Goal: Information Seeking & Learning: Learn about a topic

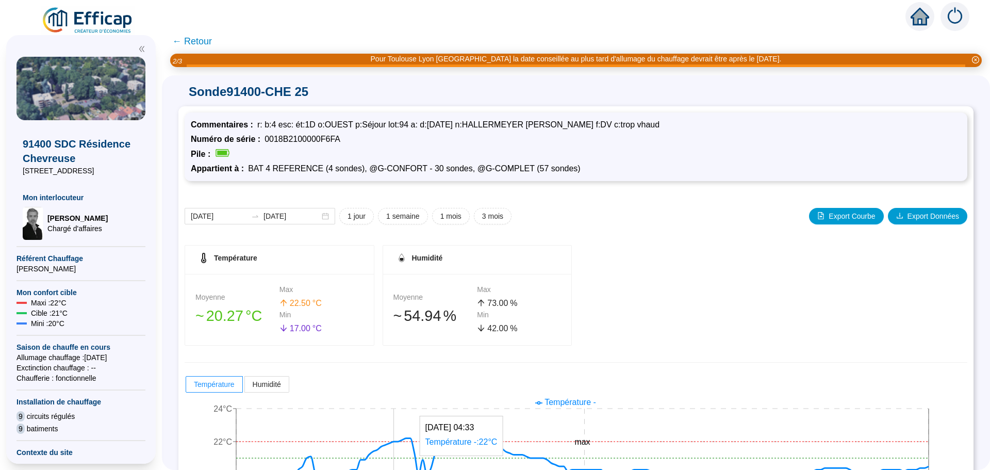
scroll to position [103, 0]
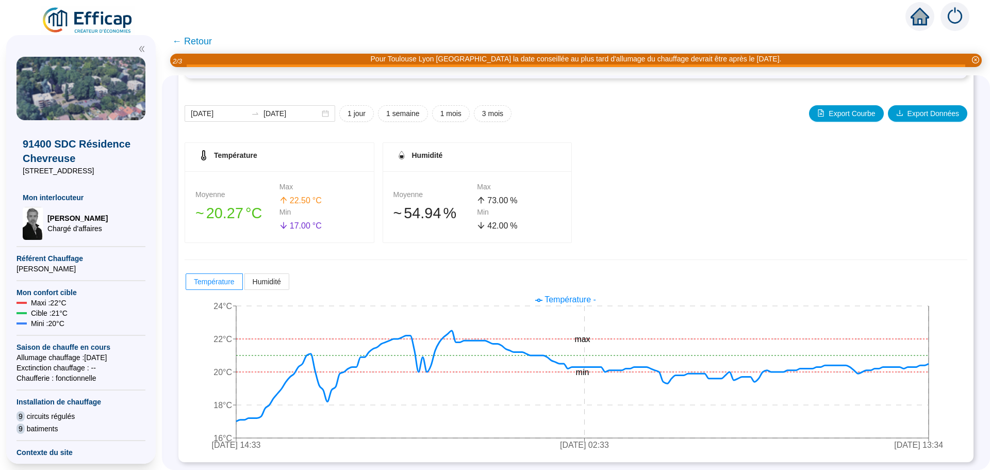
click at [206, 39] on span "← Retour" at bounding box center [192, 41] width 40 height 14
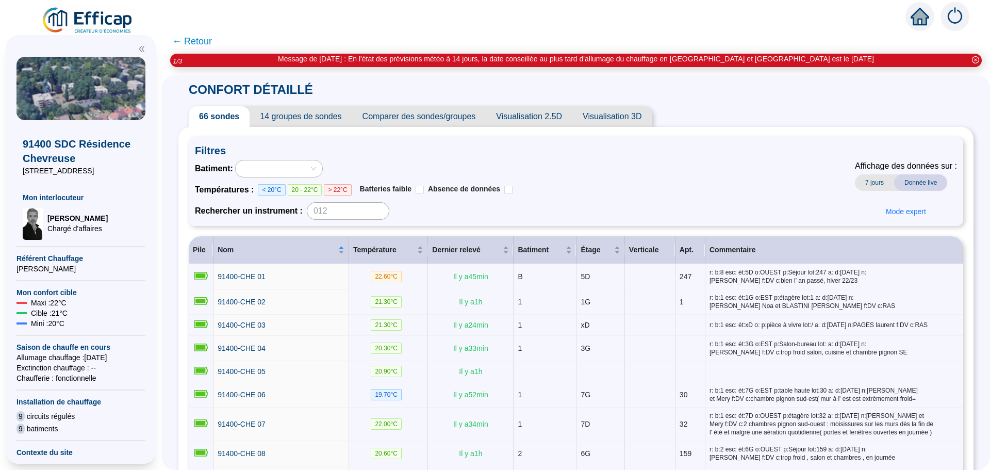
click at [412, 119] on span "Comparer des sondes/groupes" at bounding box center [419, 116] width 134 height 21
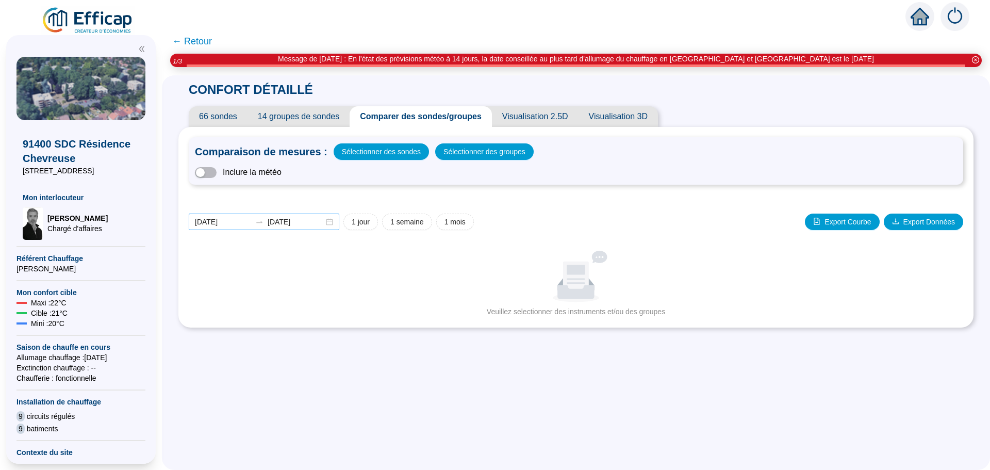
click at [335, 223] on div "[DATE] [DATE]" at bounding box center [264, 221] width 151 height 17
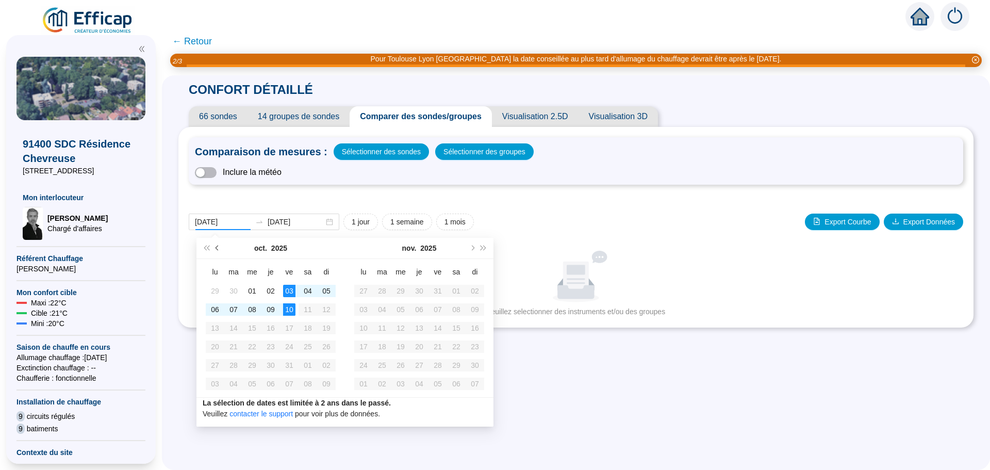
click at [217, 247] on span "Mois précédent (PageUp)" at bounding box center [218, 247] width 5 height 5
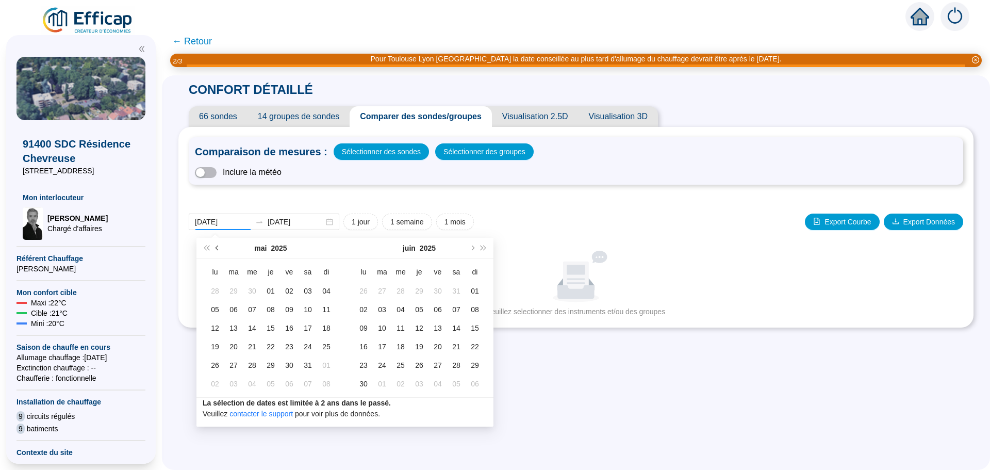
click at [217, 247] on span "Mois précédent (PageUp)" at bounding box center [218, 247] width 5 height 5
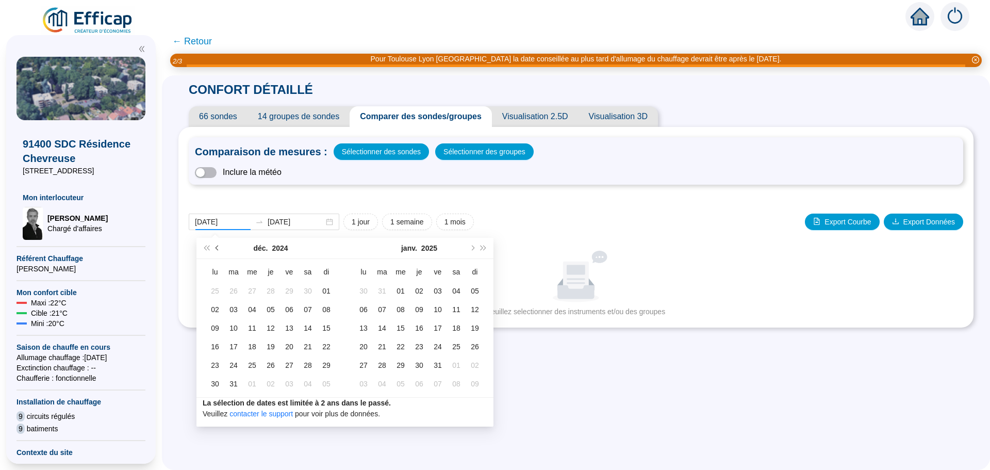
click at [217, 247] on span "Mois précédent (PageUp)" at bounding box center [218, 247] width 5 height 5
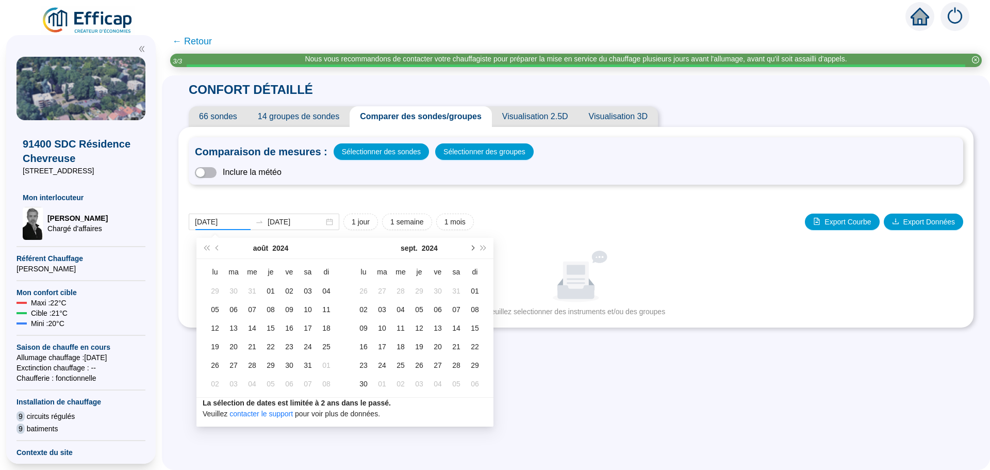
click at [471, 247] on span "Mois suivant (PageDown)" at bounding box center [471, 247] width 5 height 5
type input "[DATE]"
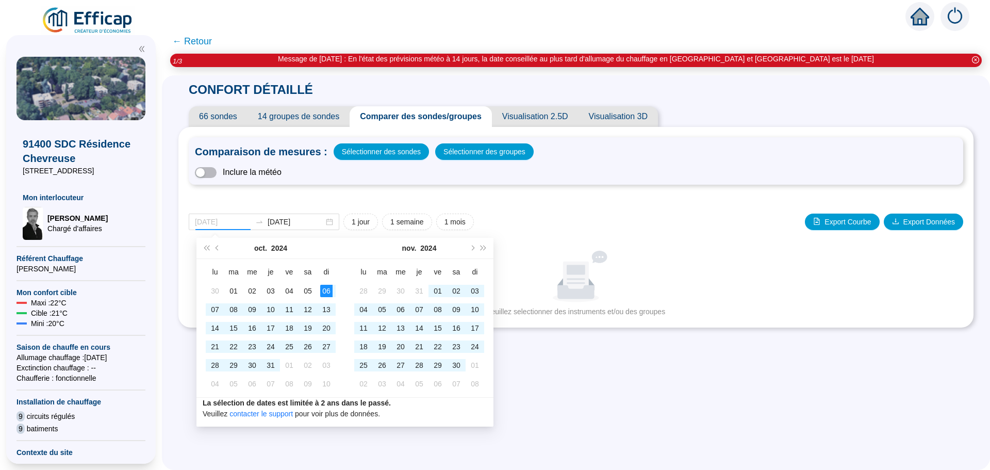
click at [328, 289] on div "06" at bounding box center [326, 291] width 12 height 12
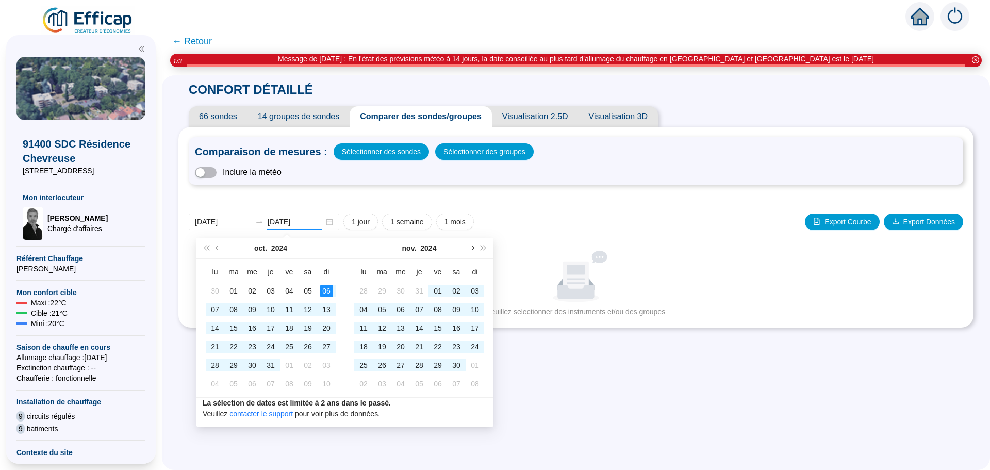
click at [473, 248] on span "Mois suivant (PageDown)" at bounding box center [471, 247] width 5 height 5
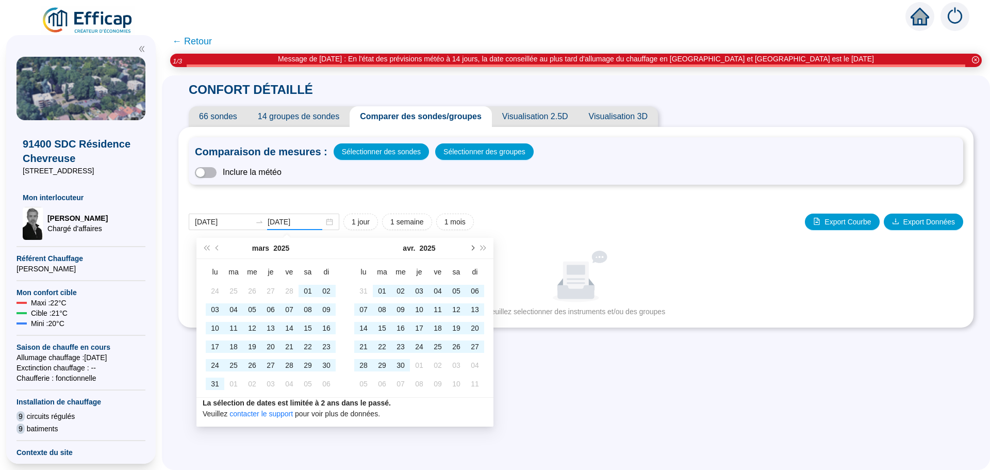
click at [473, 248] on span "Mois suivant (PageDown)" at bounding box center [471, 247] width 5 height 5
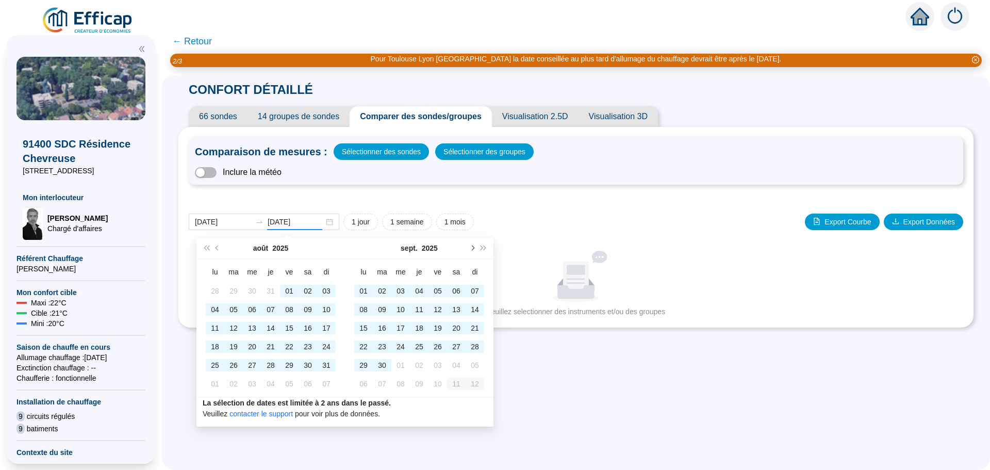
click at [473, 248] on span "Mois suivant (PageDown)" at bounding box center [471, 247] width 5 height 5
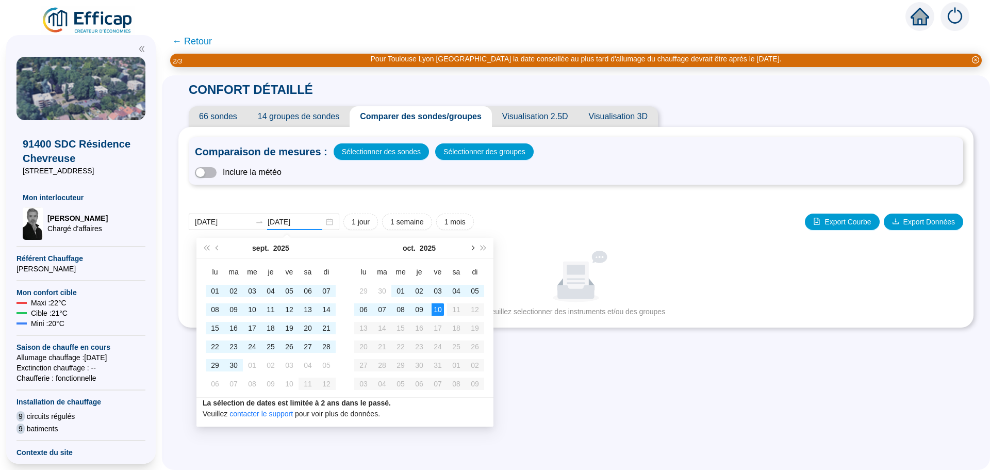
click at [473, 248] on span "Mois suivant (PageDown)" at bounding box center [471, 247] width 5 height 5
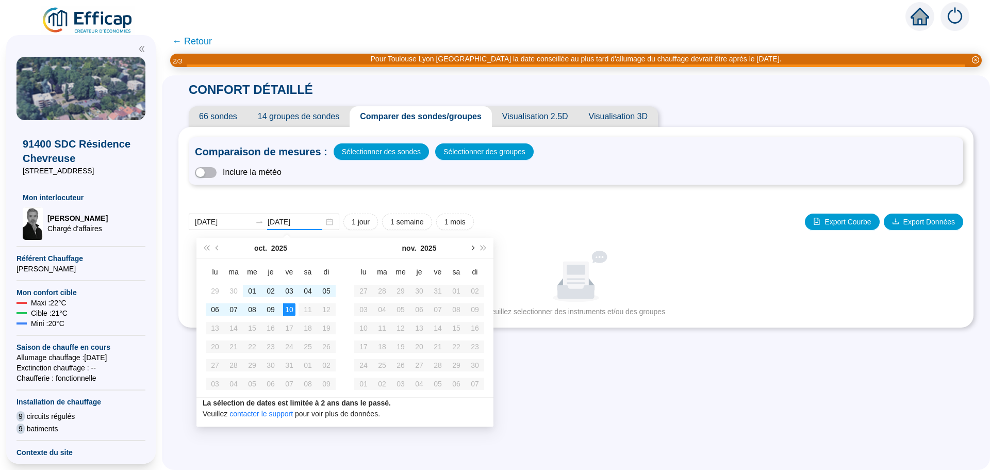
click at [473, 248] on span "Mois suivant (PageDown)" at bounding box center [471, 247] width 5 height 5
click at [217, 245] on button "Mois précédent (PageUp)" at bounding box center [217, 248] width 11 height 21
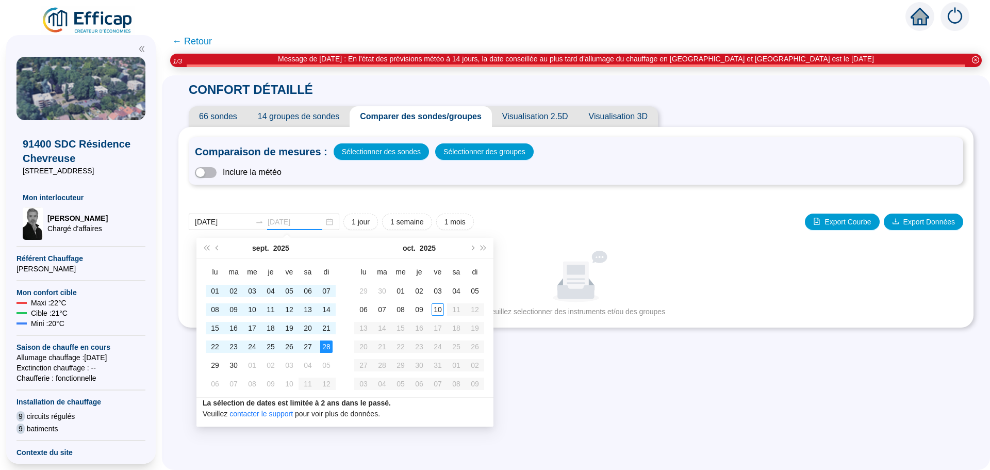
type input "[DATE]"
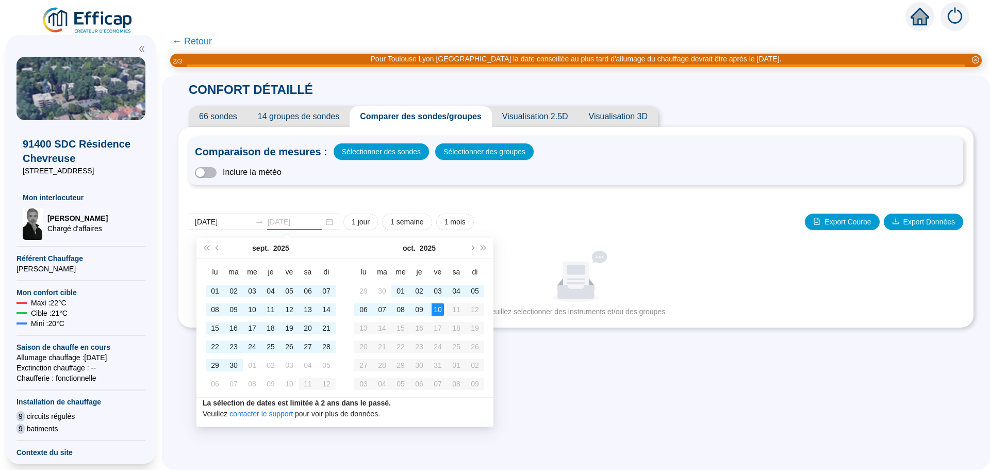
click at [438, 311] on div "10" at bounding box center [438, 309] width 12 height 12
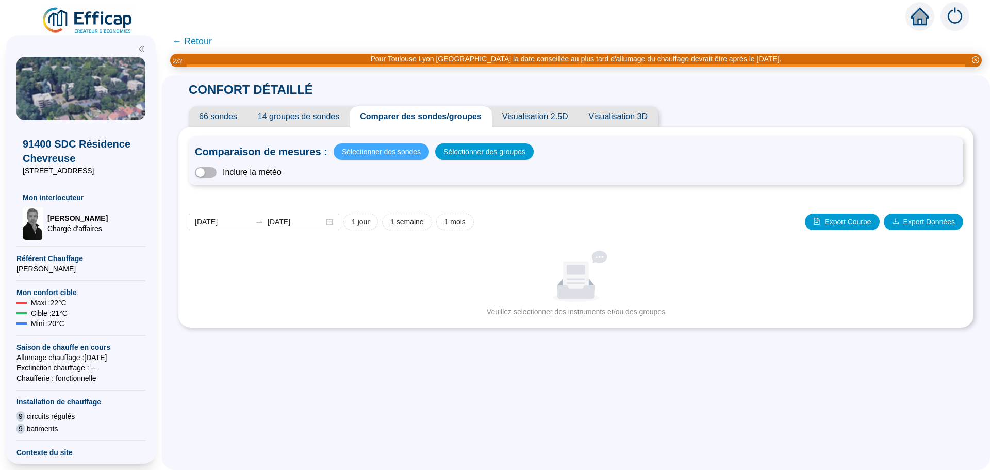
click at [401, 148] on span "Sélectionner des sondes" at bounding box center [381, 151] width 79 height 14
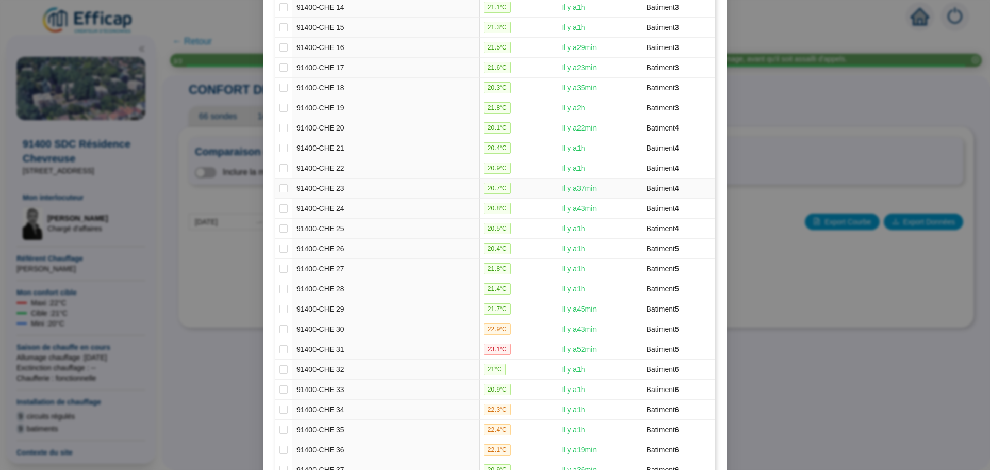
scroll to position [567, 0]
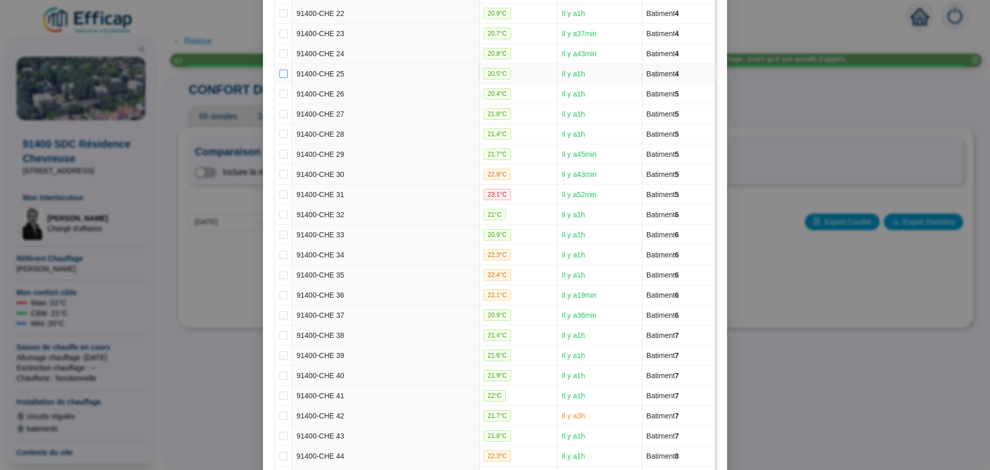
click at [279, 73] on input "checkbox" at bounding box center [283, 74] width 8 height 8
checkbox input "true"
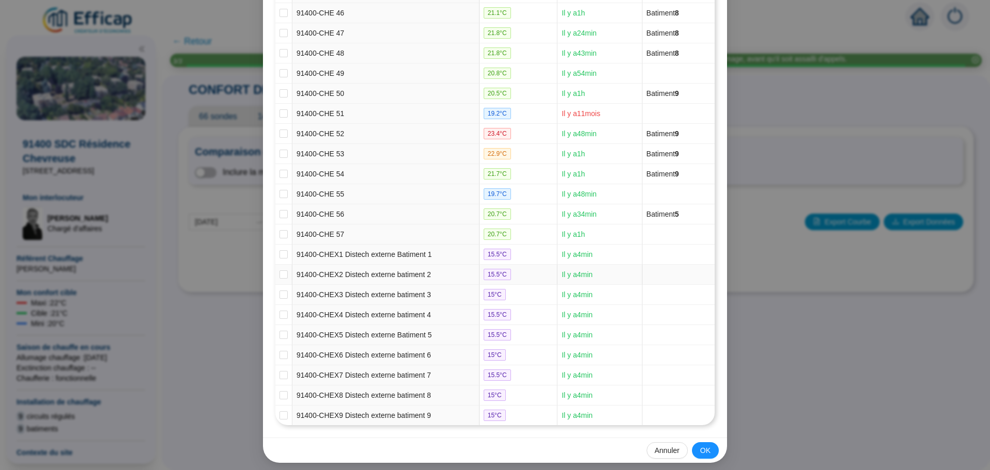
scroll to position [1056, 0]
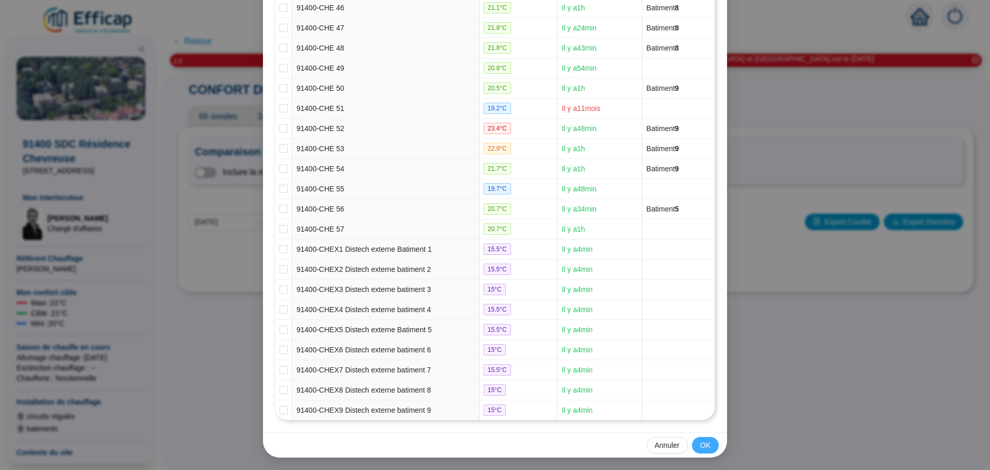
click at [705, 442] on span "OK" at bounding box center [705, 445] width 10 height 11
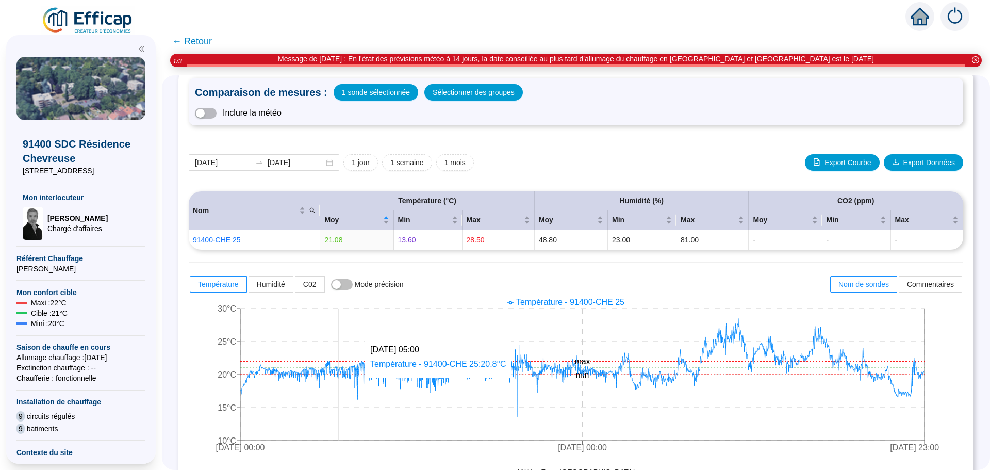
scroll to position [103, 0]
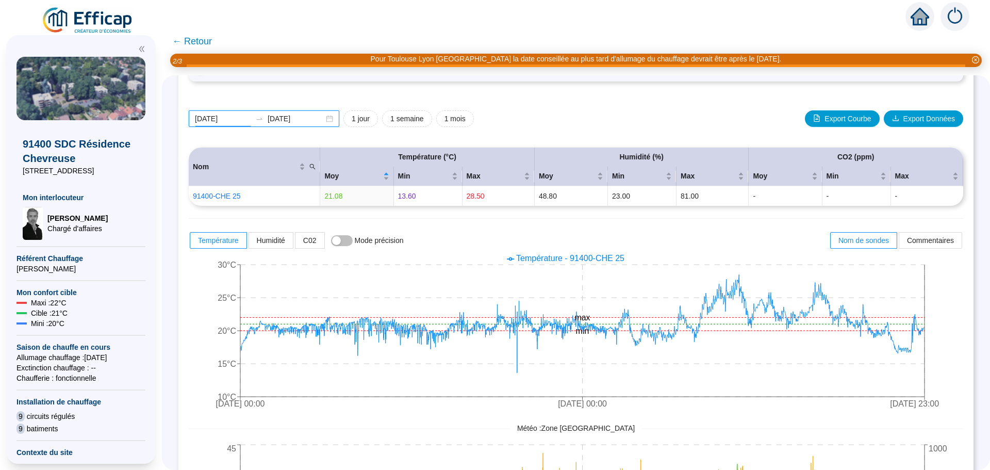
click at [218, 116] on input "[DATE]" at bounding box center [223, 118] width 56 height 11
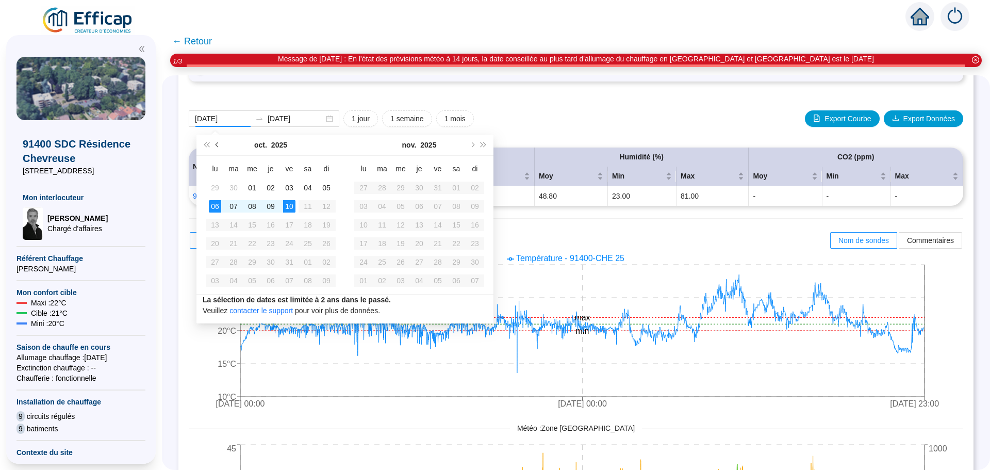
click at [217, 143] on span "Mois précédent (PageUp)" at bounding box center [218, 144] width 5 height 5
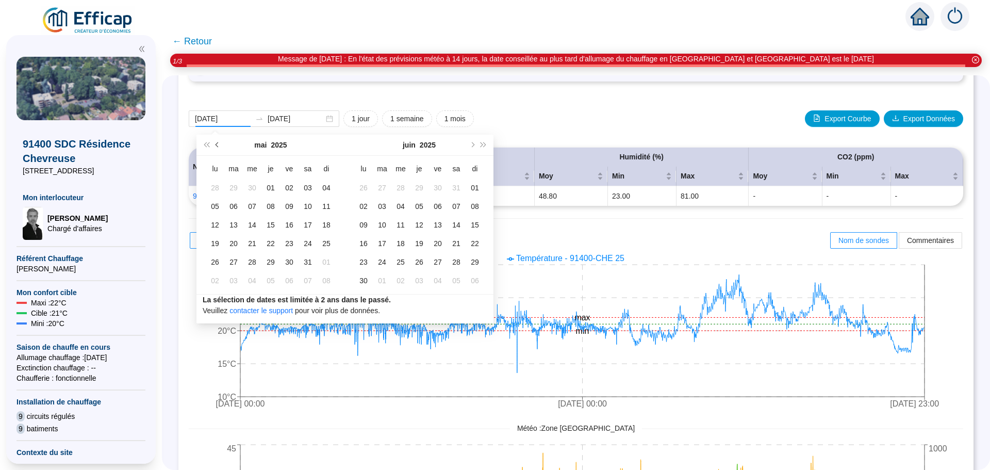
click at [217, 143] on span "Mois précédent (PageUp)" at bounding box center [218, 144] width 5 height 5
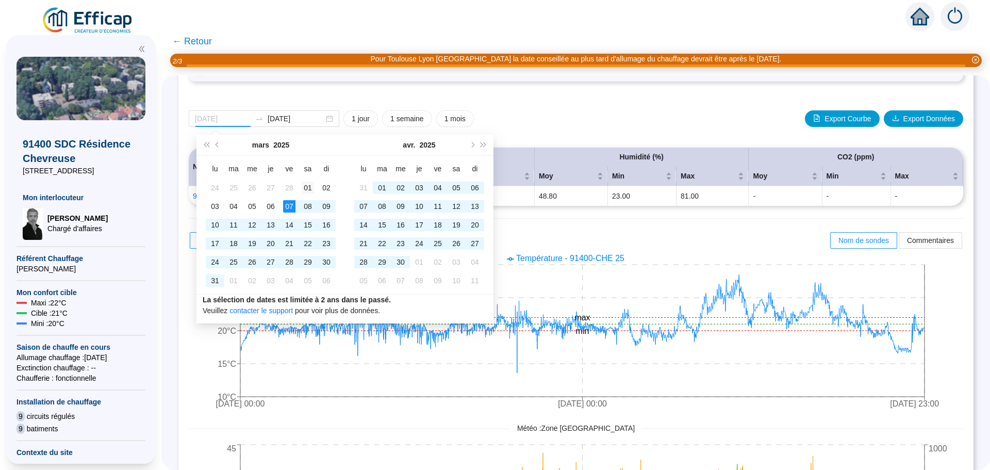
type input "[DATE]"
click at [307, 186] on div "01" at bounding box center [308, 188] width 12 height 12
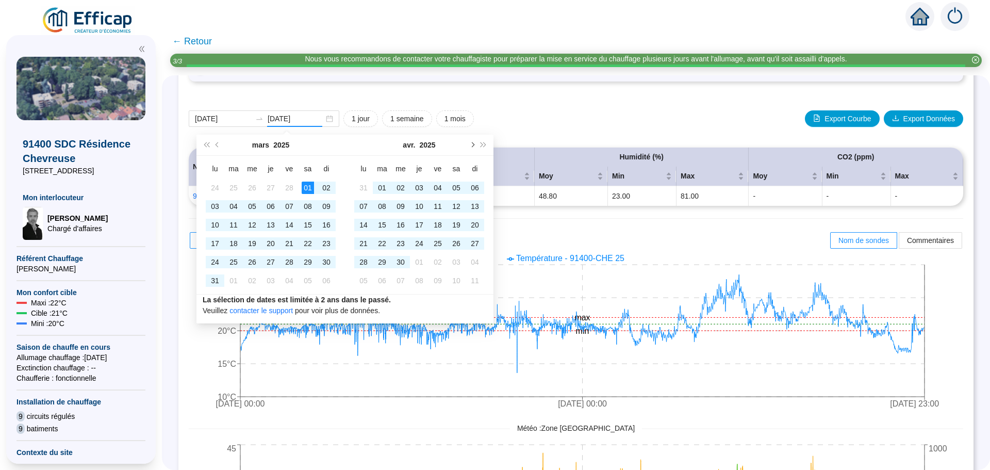
click at [470, 144] on span "Mois suivant (PageDown)" at bounding box center [471, 144] width 5 height 5
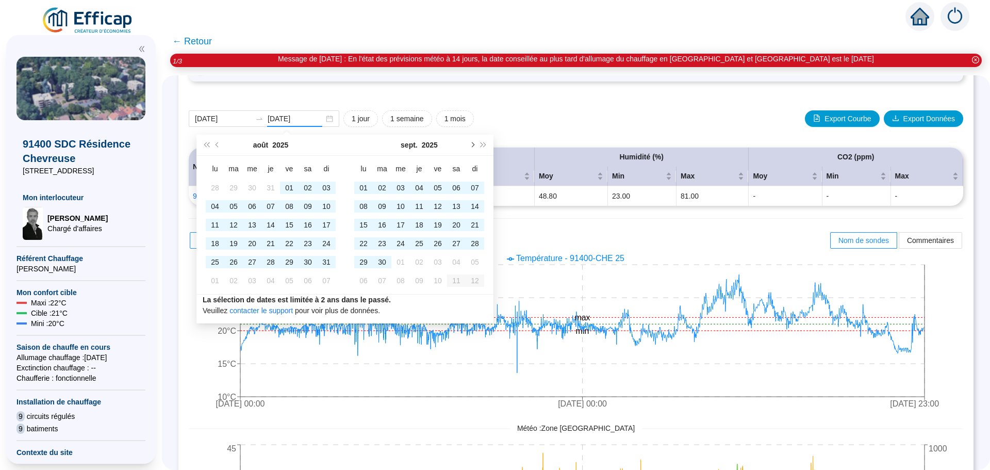
click at [470, 144] on span "Mois suivant (PageDown)" at bounding box center [471, 144] width 5 height 5
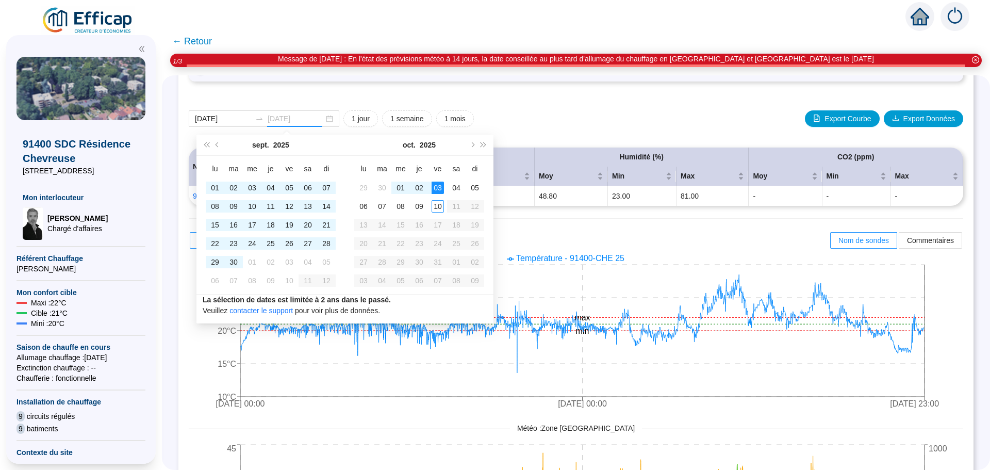
type input "[DATE]"
click at [437, 205] on div "10" at bounding box center [438, 206] width 12 height 12
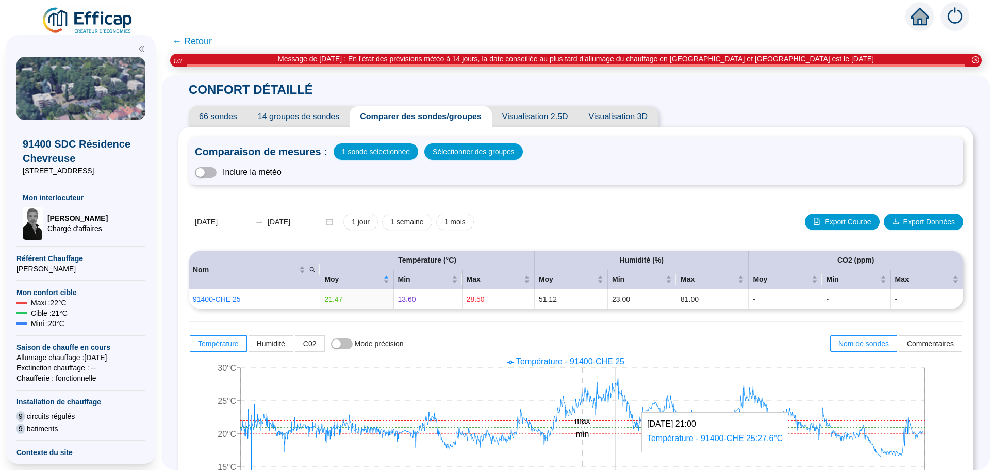
scroll to position [51, 0]
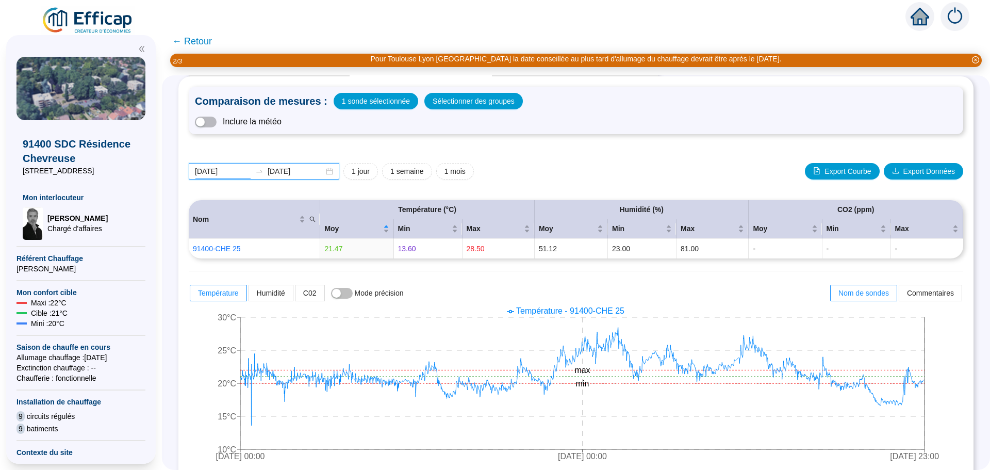
click at [229, 170] on input "[DATE]" at bounding box center [223, 171] width 56 height 11
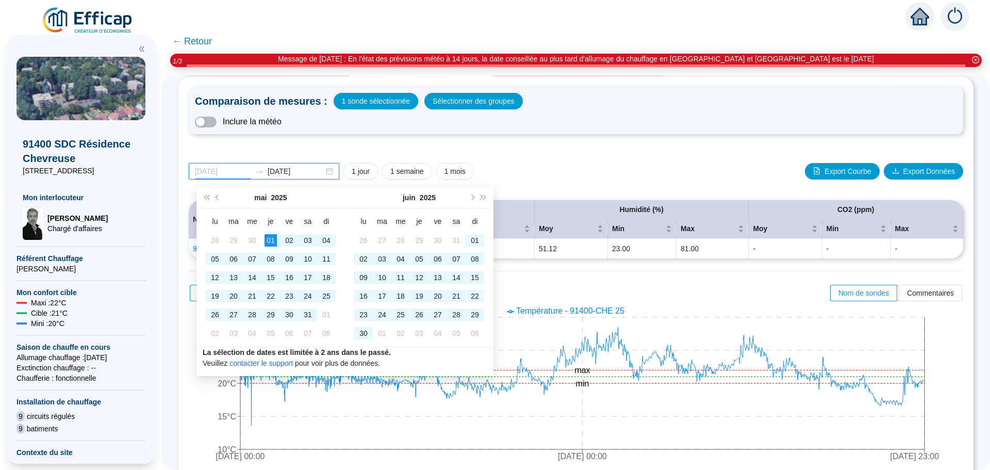
type input "2025-05-01"
click at [270, 237] on div "01" at bounding box center [271, 240] width 12 height 12
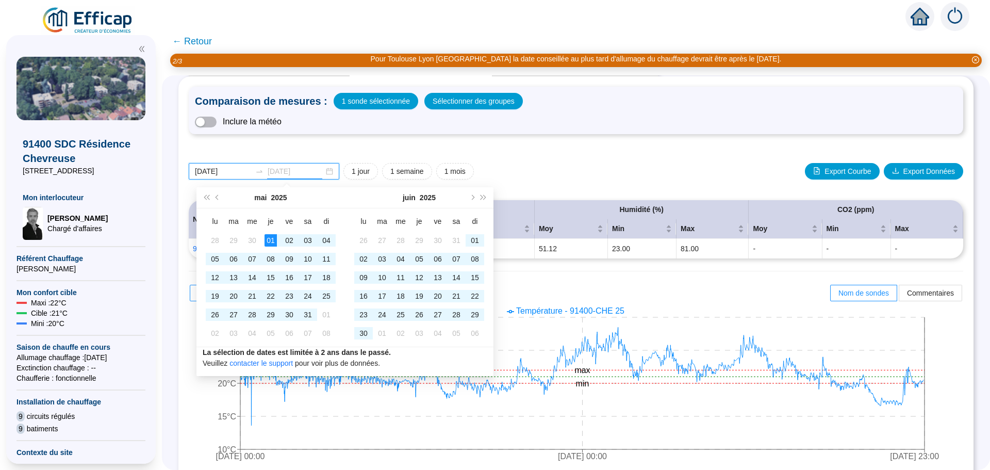
type input "[DATE]"
click at [337, 172] on div "2025-05-01 2025-10-10" at bounding box center [264, 171] width 151 height 17
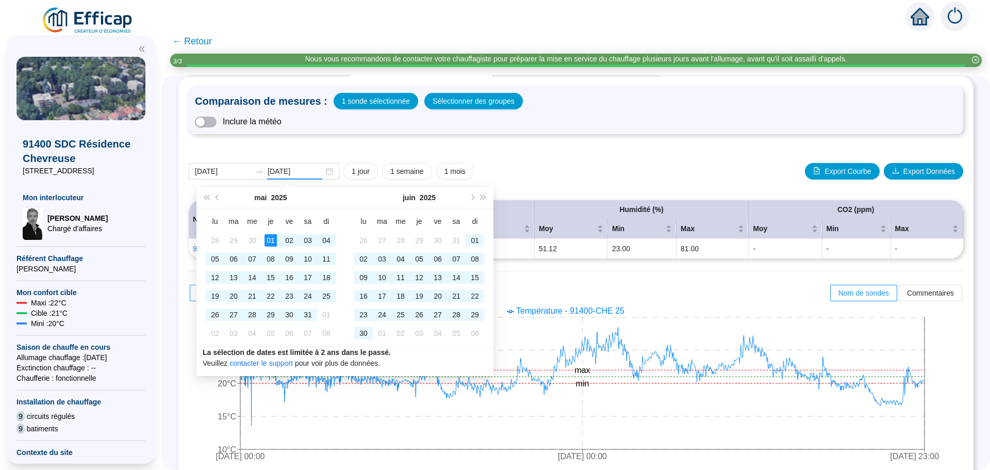
click at [324, 146] on div "2025-03-01 2025-10-10 1 jour 1 semaine 1 mois Export Courbe Export Données Nom …" at bounding box center [576, 421] width 774 height 558
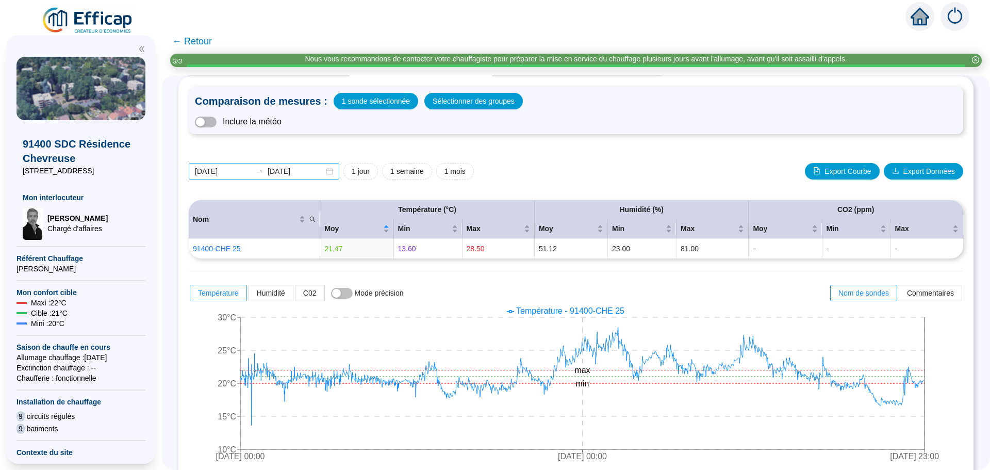
click at [332, 170] on div "2025-03-01 2025-10-10" at bounding box center [264, 171] width 151 height 17
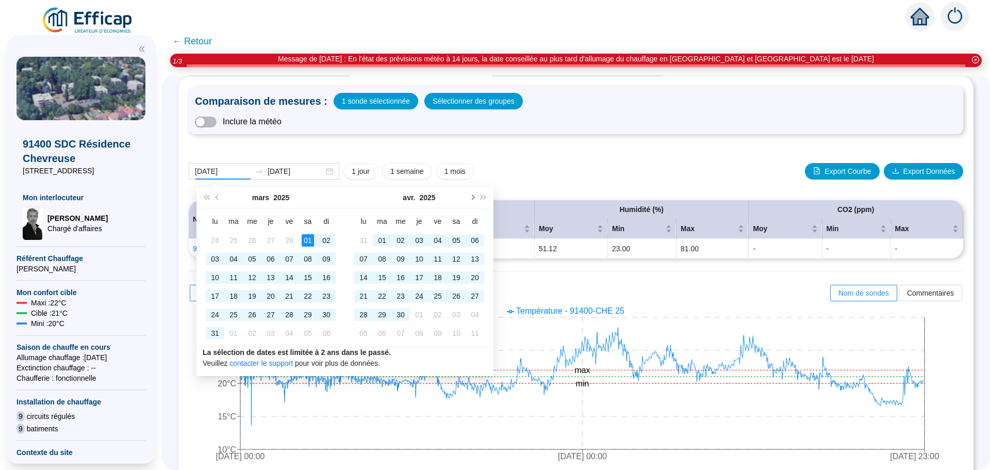
click at [473, 197] on span "Mois suivant (PageDown)" at bounding box center [471, 197] width 5 height 5
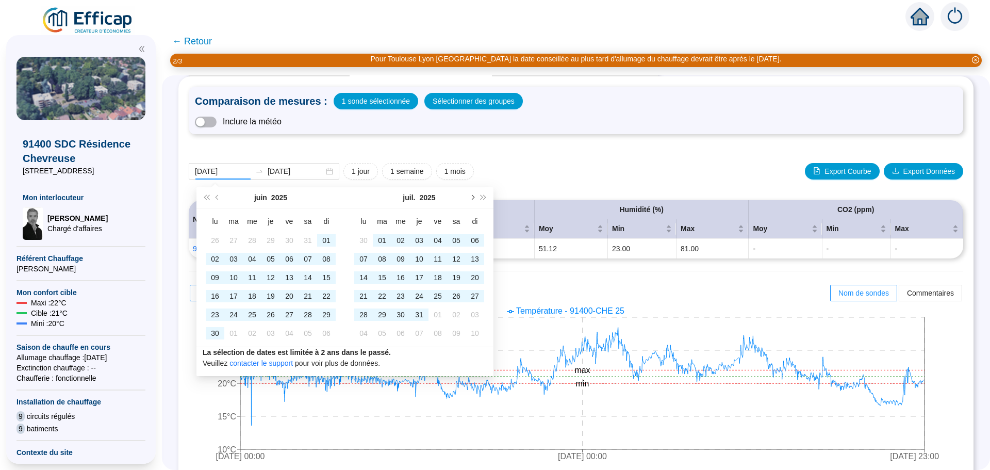
click at [473, 197] on span "Mois suivant (PageDown)" at bounding box center [471, 197] width 5 height 5
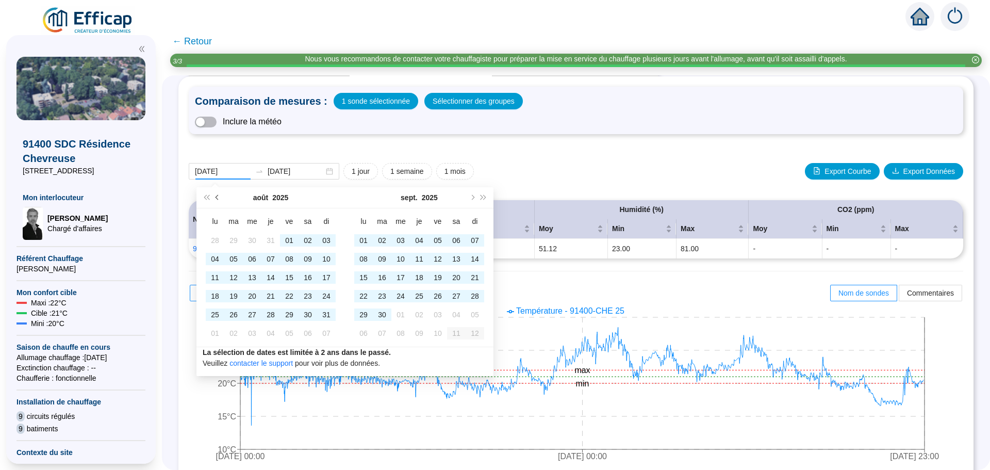
click at [216, 196] on button "Mois précédent (PageUp)" at bounding box center [217, 197] width 11 height 21
type input "2025-07-01"
click at [230, 239] on div "01" at bounding box center [233, 240] width 12 height 12
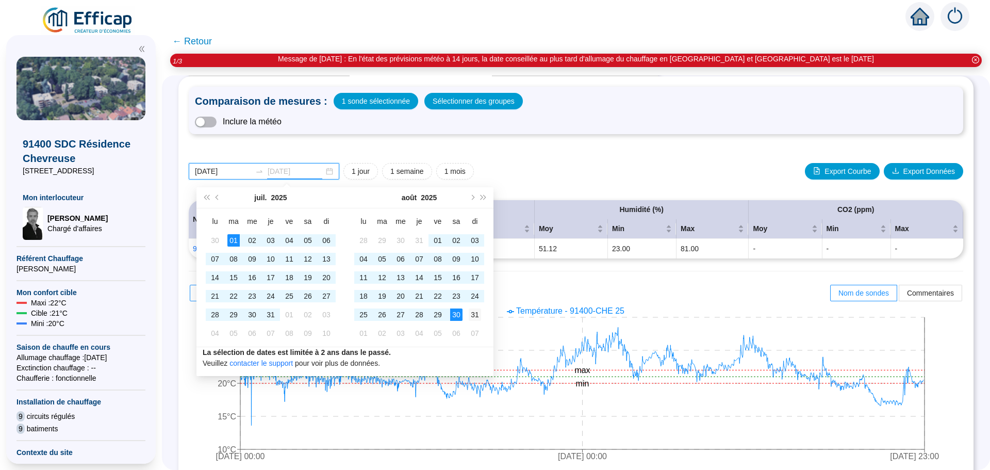
type input "2025-08-31"
click at [475, 312] on div "31" at bounding box center [475, 314] width 12 height 12
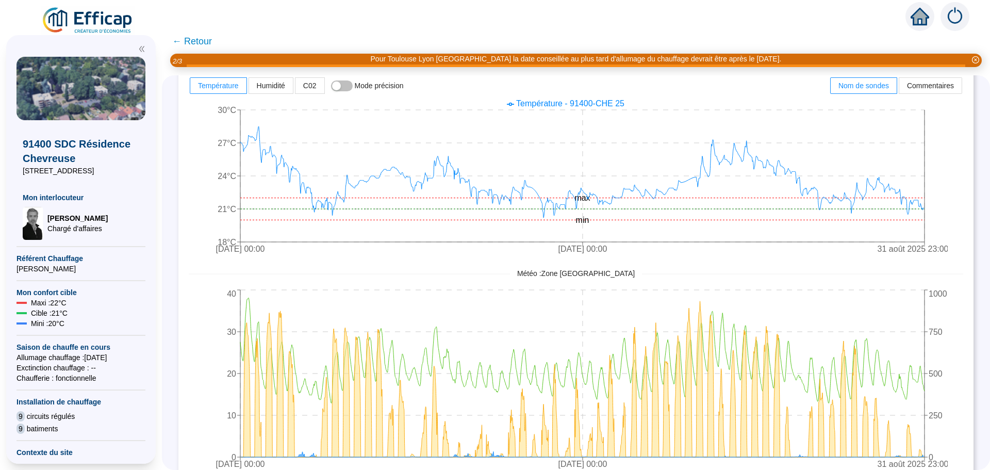
scroll to position [206, 0]
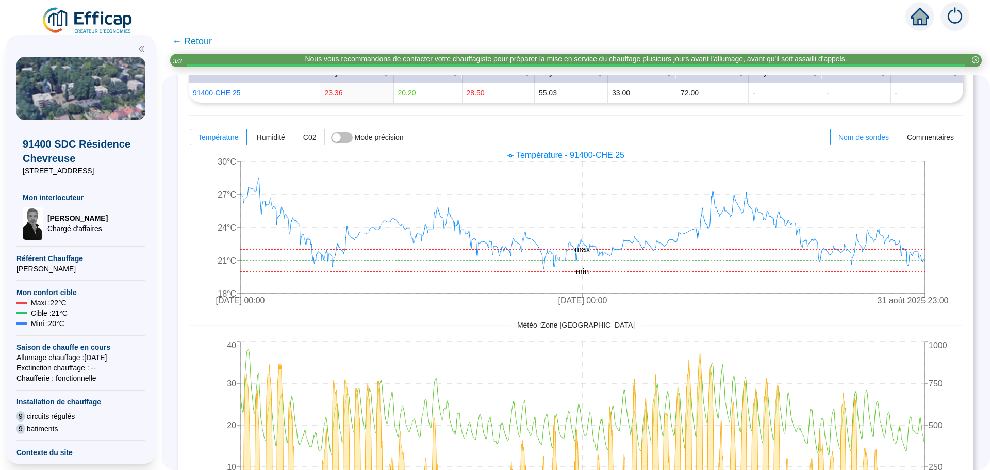
click at [208, 41] on span "← Retour" at bounding box center [192, 41] width 40 height 14
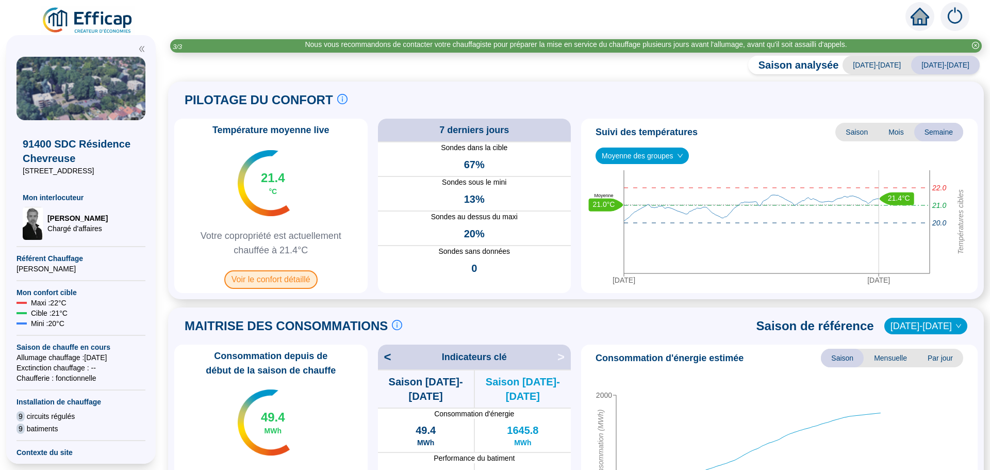
click at [261, 279] on span "Voir le confort détaillé" at bounding box center [270, 279] width 93 height 19
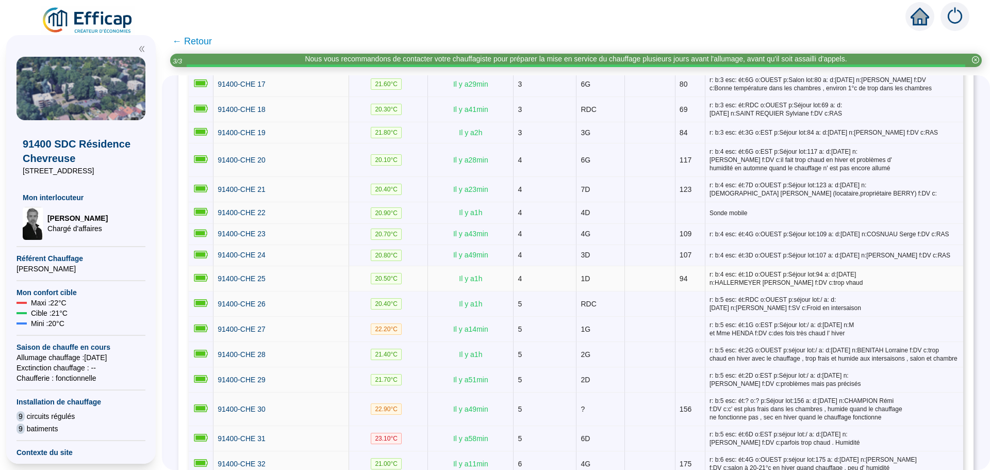
scroll to position [670, 0]
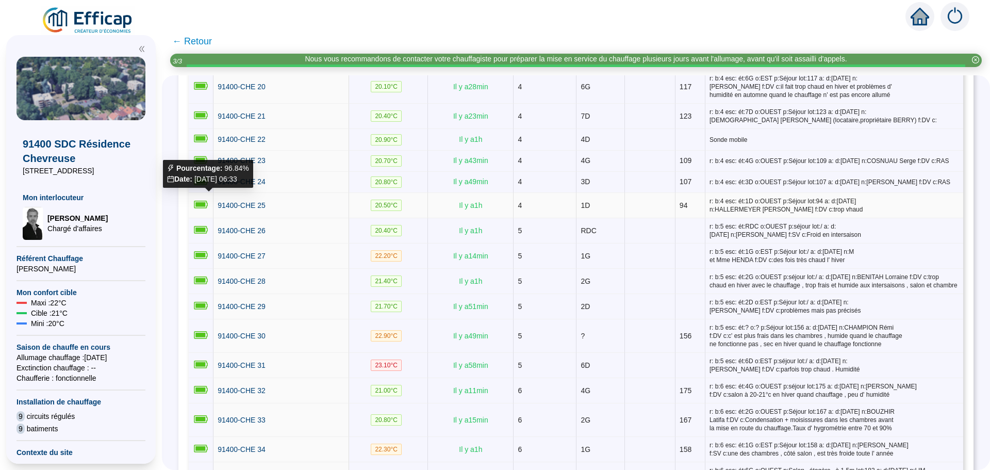
click at [208, 201] on icon at bounding box center [201, 205] width 14 height 8
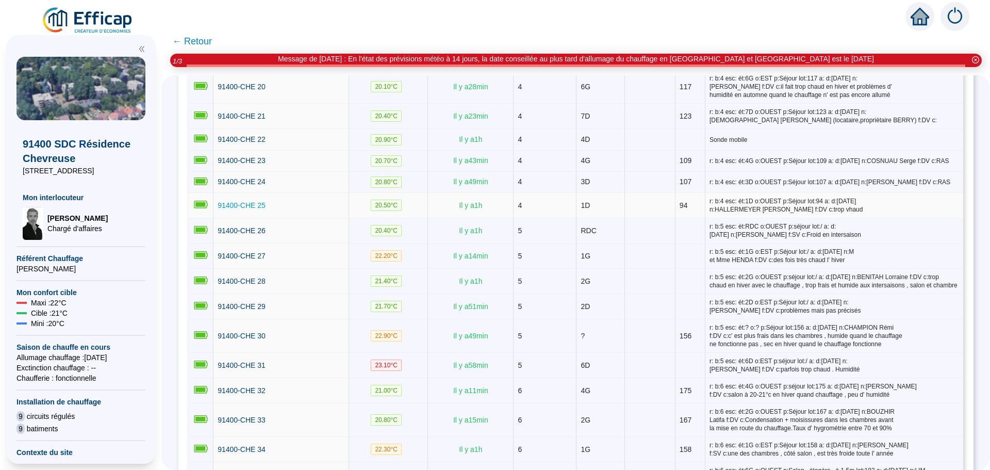
click at [234, 201] on span "91400-CHE 25" at bounding box center [242, 205] width 48 height 8
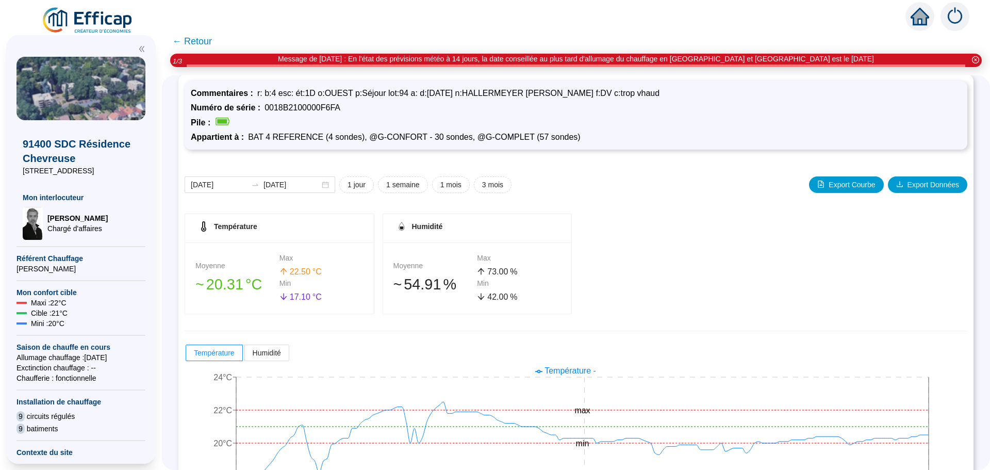
scroll to position [103, 0]
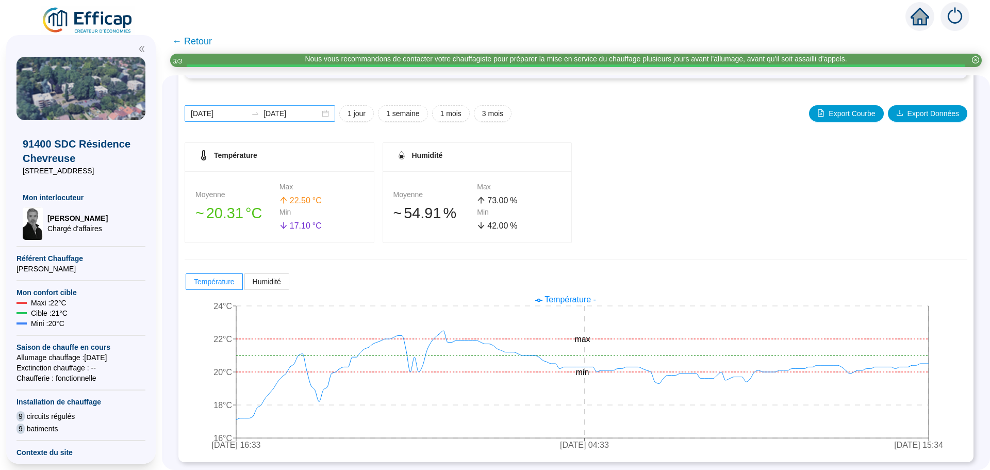
click at [330, 113] on div "[DATE] [DATE]" at bounding box center [260, 113] width 151 height 17
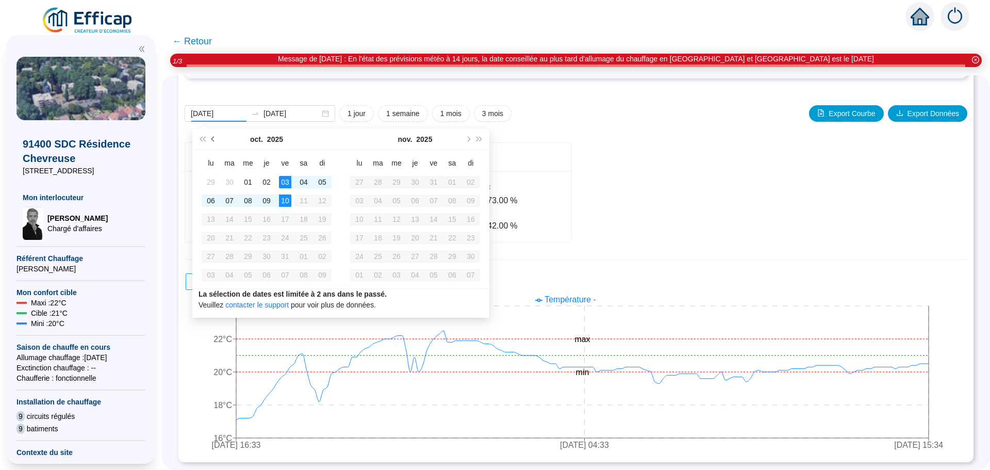
click at [210, 137] on button "Mois précédent (PageUp)" at bounding box center [213, 139] width 11 height 21
click at [210, 138] on button "Mois précédent (PageUp)" at bounding box center [213, 139] width 11 height 21
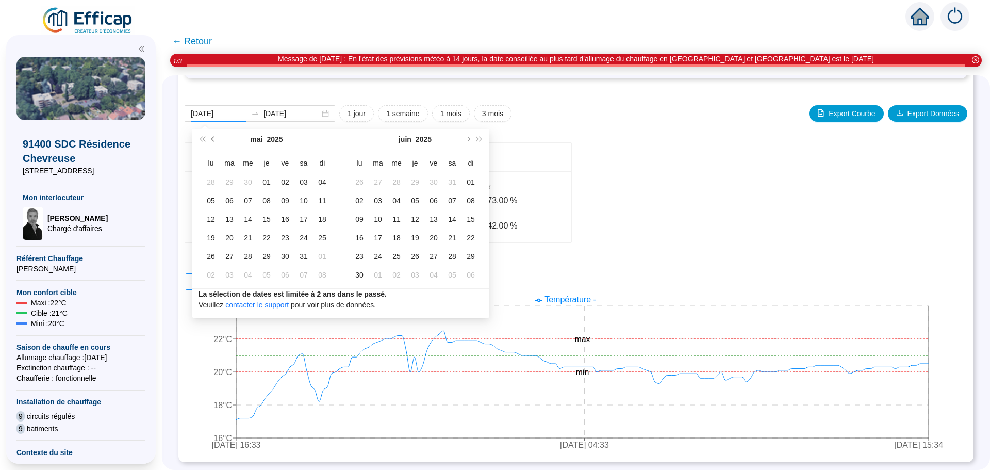
click at [210, 138] on button "Mois précédent (PageUp)" at bounding box center [213, 139] width 11 height 21
click at [210, 137] on button "Mois précédent (PageUp)" at bounding box center [213, 139] width 11 height 21
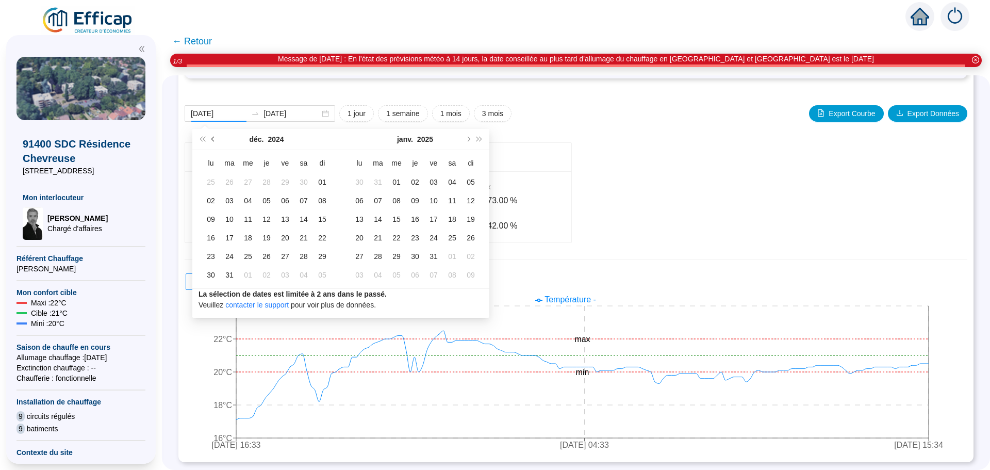
click at [210, 137] on button "Mois précédent (PageUp)" at bounding box center [213, 139] width 11 height 21
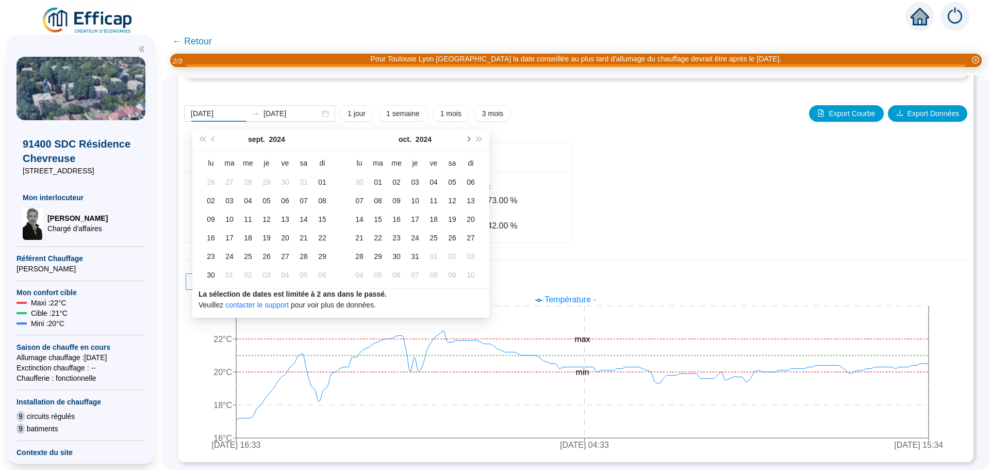
click at [467, 141] on span "Mois suivant (PageDown)" at bounding box center [467, 139] width 5 height 5
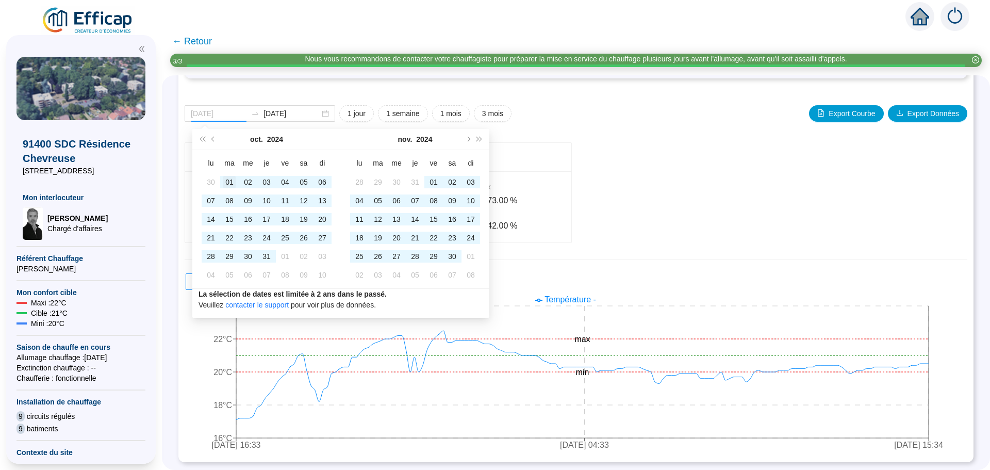
type input "2024-10-01"
click at [226, 181] on div "01" at bounding box center [229, 182] width 12 height 12
type input "2024-11-30"
click at [446, 254] on div "30" at bounding box center [452, 256] width 12 height 12
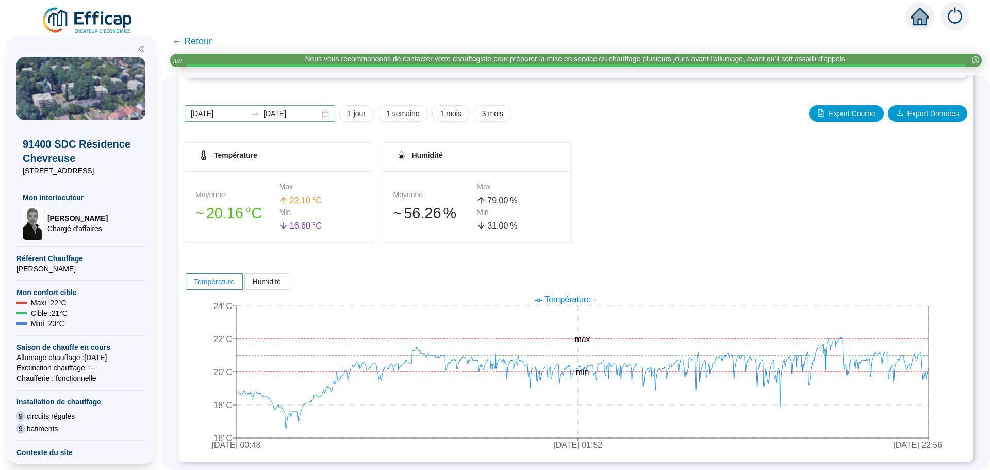
click at [334, 116] on div "2024-10-01 2024-11-30" at bounding box center [260, 113] width 151 height 17
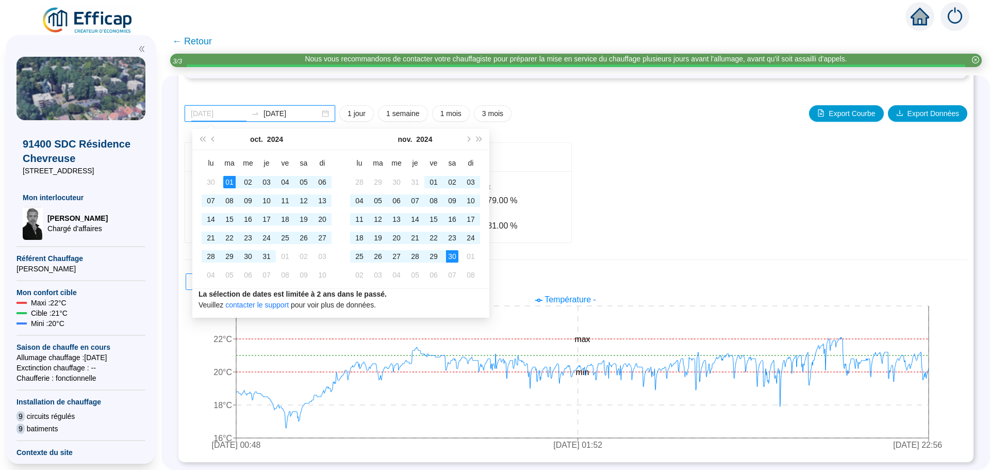
type input "2024-10-01"
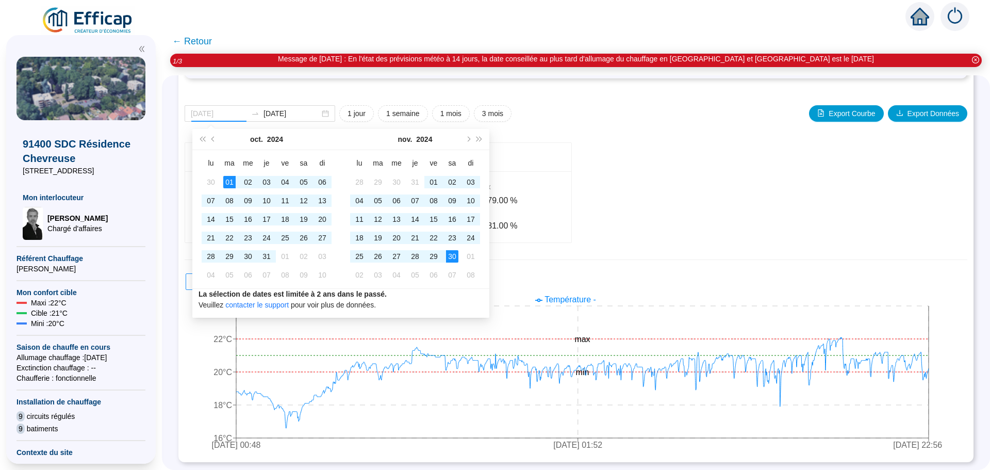
click at [227, 185] on div "01" at bounding box center [229, 182] width 12 height 12
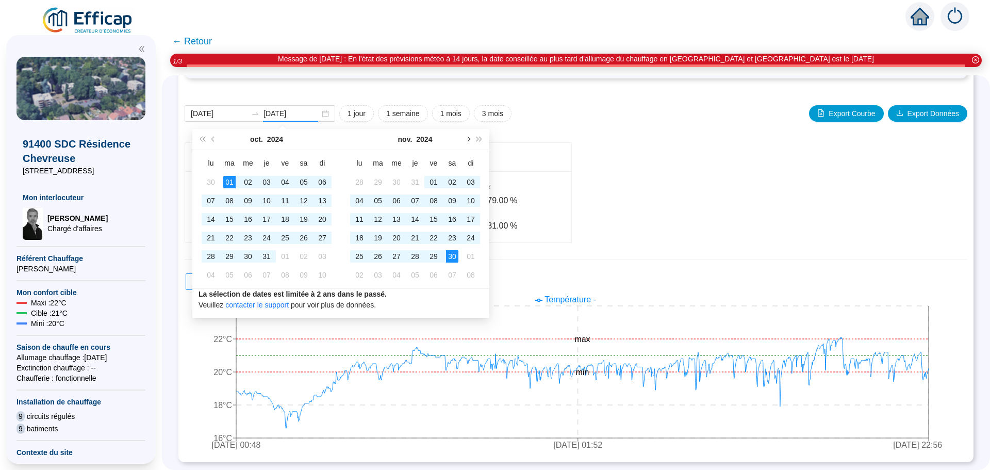
click at [466, 139] on span "Mois suivant (PageDown)" at bounding box center [467, 139] width 5 height 5
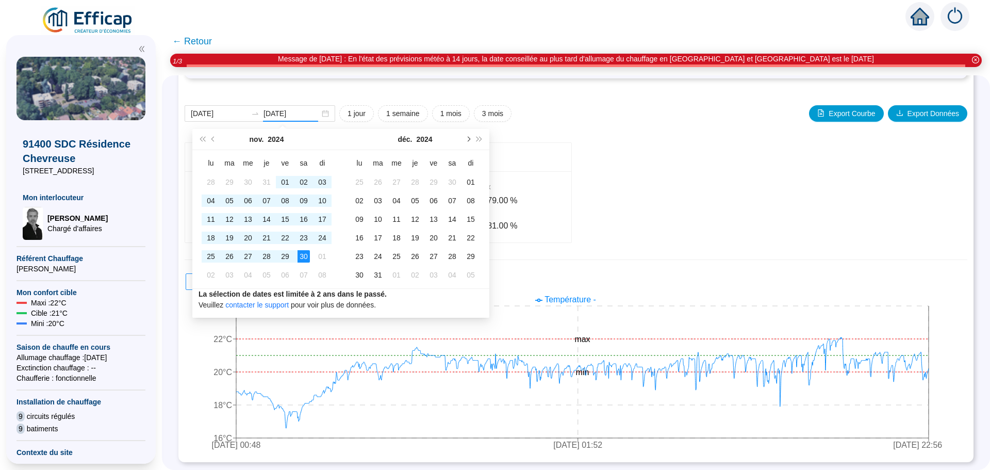
click at [466, 139] on span "Mois suivant (PageDown)" at bounding box center [467, 139] width 5 height 5
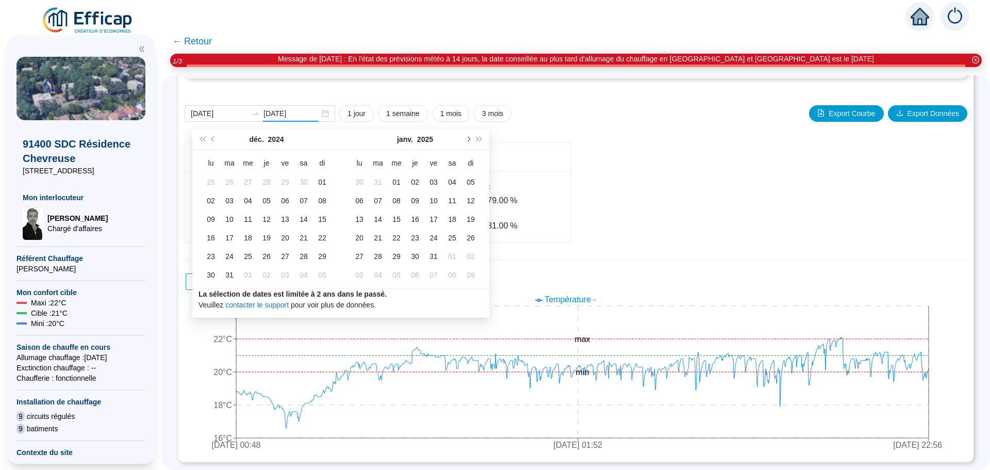
click at [466, 139] on span "Mois suivant (PageDown)" at bounding box center [467, 139] width 5 height 5
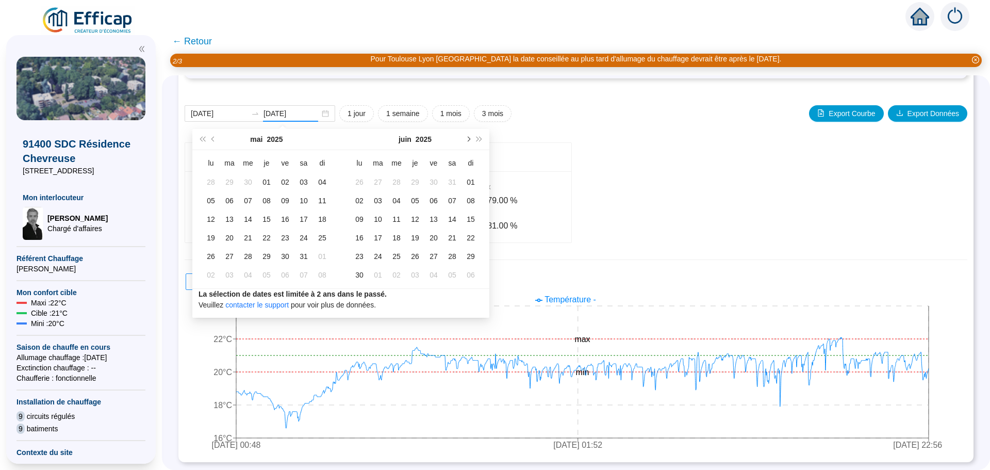
click at [466, 139] on span "Mois suivant (PageDown)" at bounding box center [467, 139] width 5 height 5
type input "[DATE]"
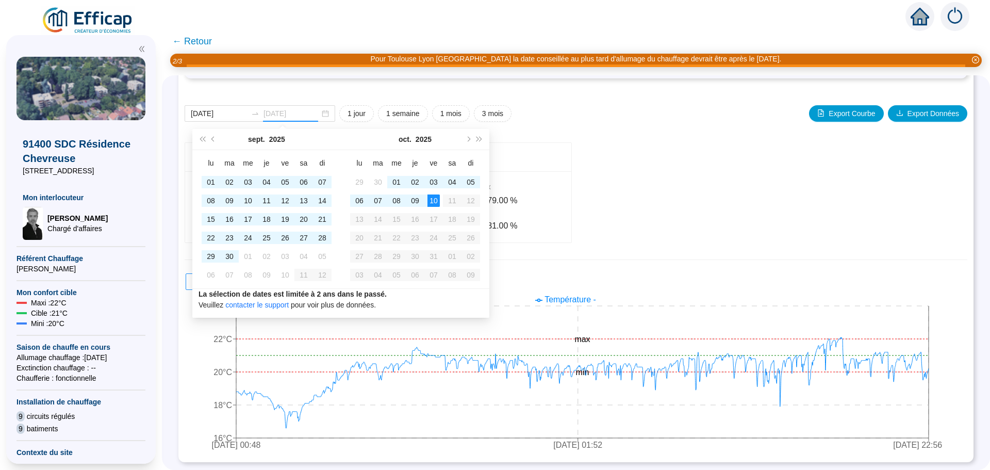
click at [437, 201] on div "10" at bounding box center [433, 200] width 12 height 12
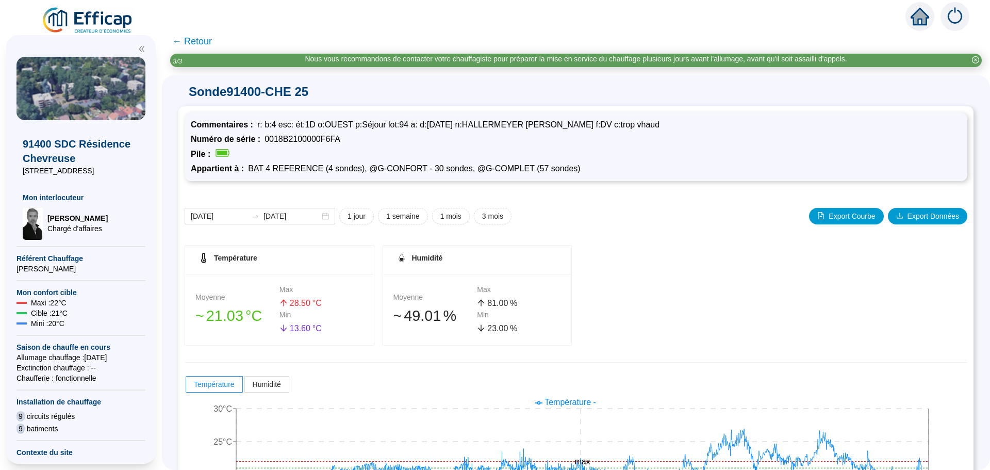
scroll to position [103, 0]
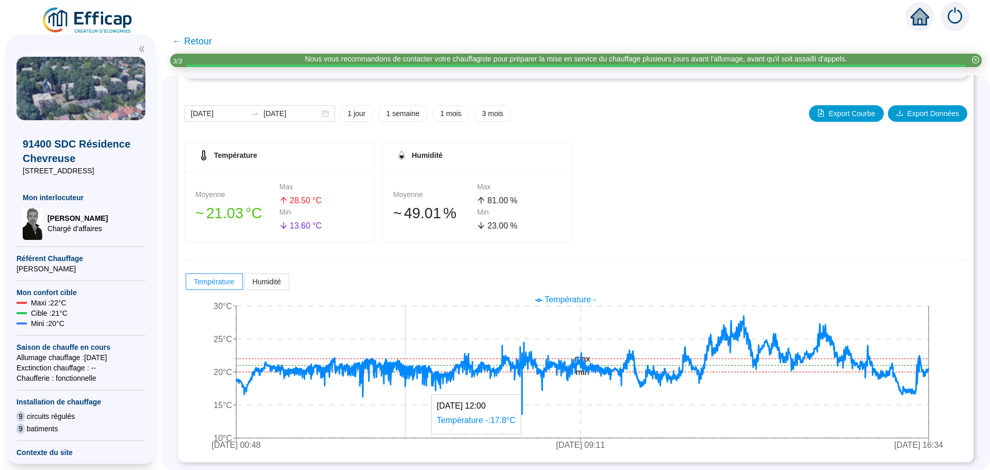
click at [413, 368] on icon at bounding box center [582, 365] width 693 height 98
